Goal: Task Accomplishment & Management: Complete application form

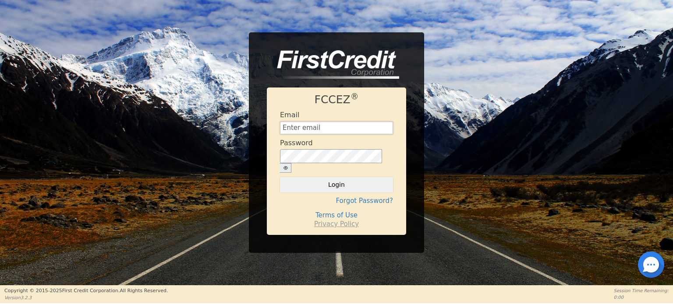
type input "[EMAIL_ADDRESS][DOMAIN_NAME]"
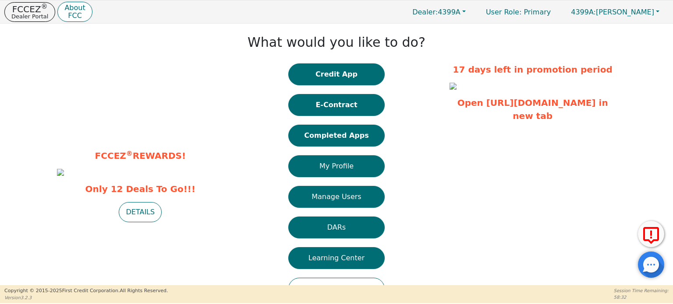
click at [395, 115] on div "What would you like to do? Credit App E-Contract Completed Apps My Profile Mana…" at bounding box center [336, 168] width 217 height 281
click at [342, 131] on button "Completed Apps" at bounding box center [336, 136] width 96 height 22
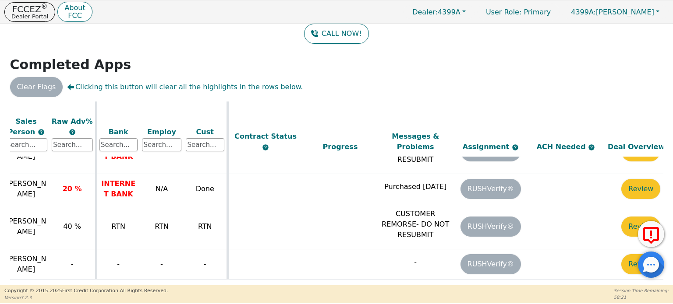
scroll to position [742, 307]
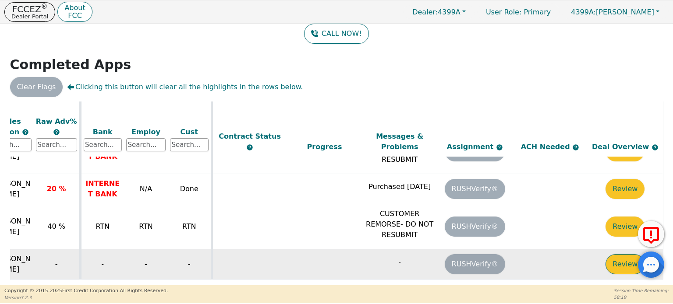
click at [606, 255] on button "Review" at bounding box center [624, 264] width 39 height 20
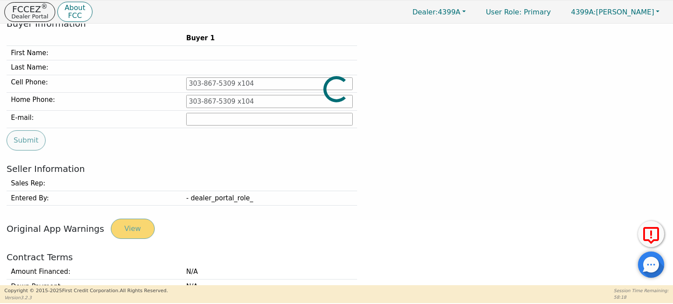
type input "[PHONE_NUMBER]"
type input "[EMAIL_ADDRESS][DOMAIN_NAME]"
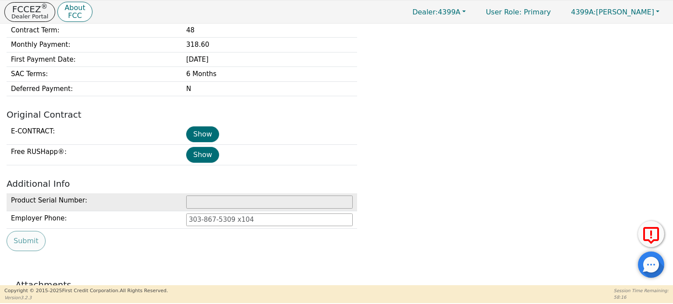
scroll to position [372, 0]
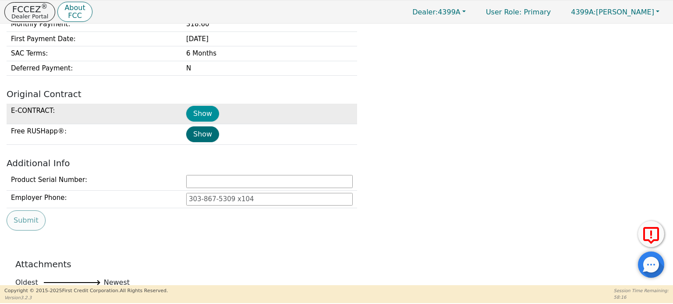
click at [201, 109] on button "Show" at bounding box center [202, 114] width 33 height 16
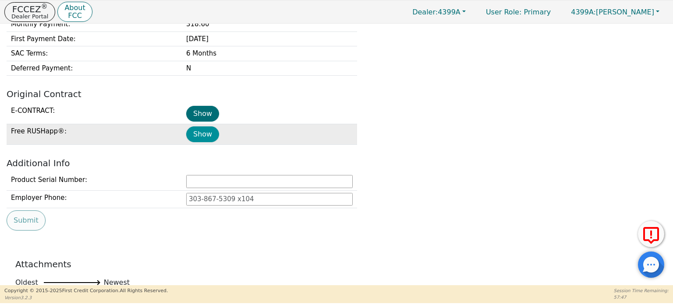
click at [201, 128] on button "Show" at bounding box center [202, 135] width 33 height 16
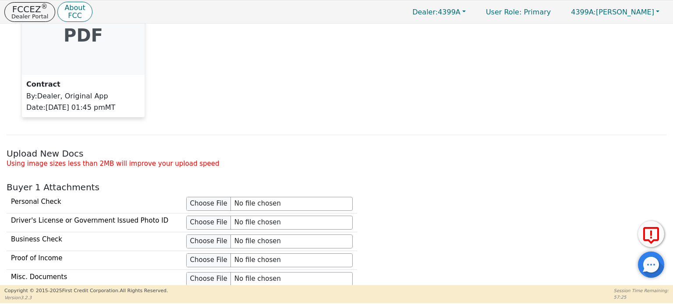
scroll to position [810, 0]
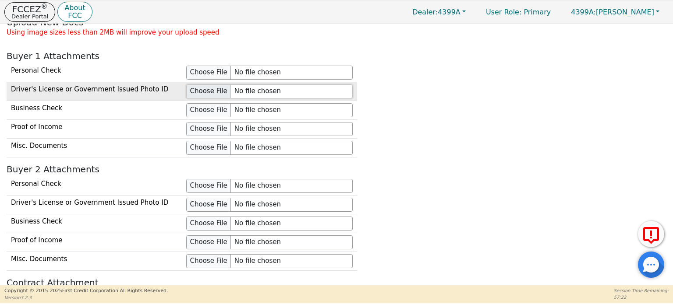
click at [207, 85] on input "file" at bounding box center [269, 92] width 166 height 14
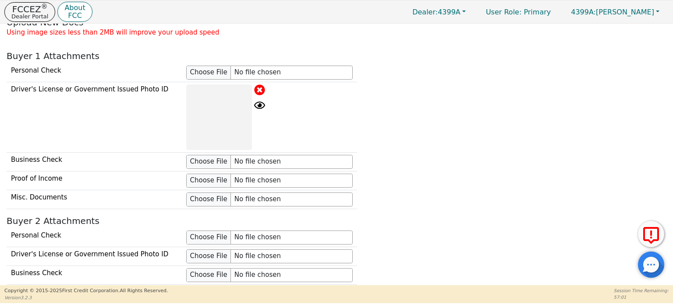
click at [394, 105] on div "Personal Check Driver's License or Government Issued Photo ID Business Check Pr…" at bounding box center [337, 136] width 666 height 146
click at [405, 140] on div "Personal Check Driver's License or Government Issued Photo ID Business Check Pr…" at bounding box center [337, 136] width 666 height 146
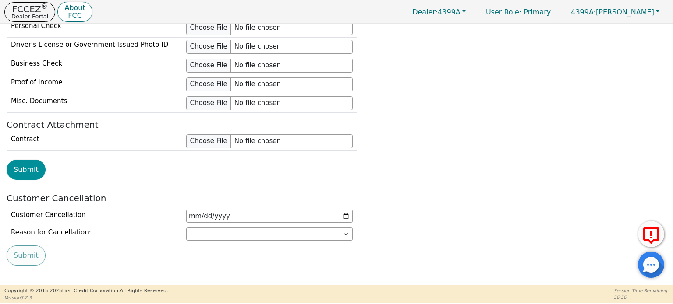
click at [25, 160] on button "Submit" at bounding box center [26, 170] width 39 height 20
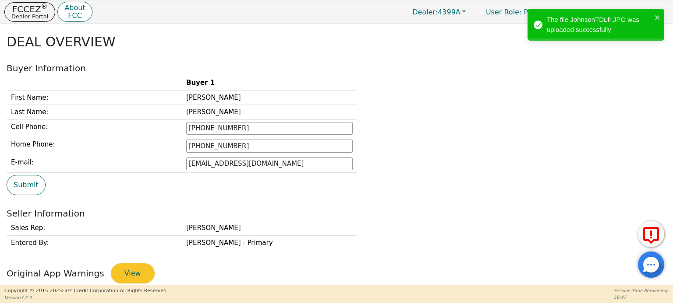
scroll to position [0, 0]
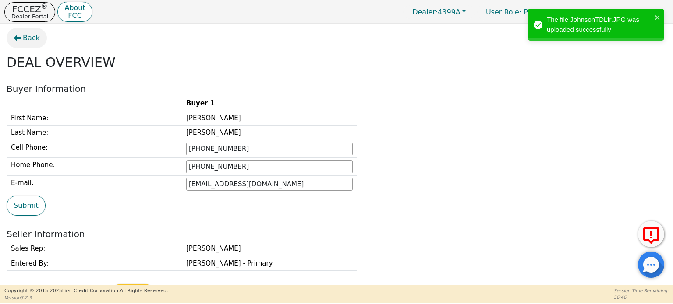
click at [21, 39] on button "Back" at bounding box center [27, 38] width 40 height 20
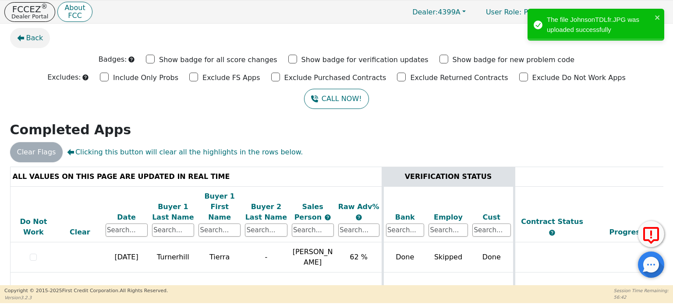
click at [30, 34] on span "Back" at bounding box center [34, 38] width 17 height 11
